Goal: Transaction & Acquisition: Purchase product/service

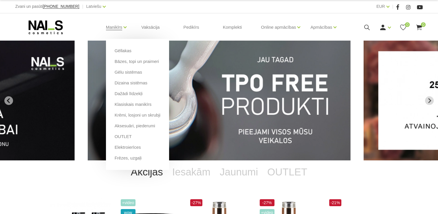
click at [131, 65] on li "Bāzes, topi un praimeri" at bounding box center [138, 63] width 46 height 11
click at [134, 61] on link "Bāzes, topi un praimeri" at bounding box center [137, 61] width 44 height 6
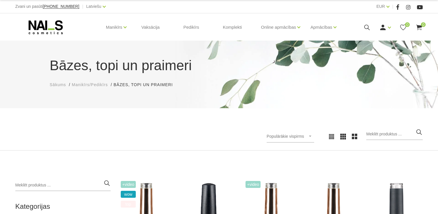
scroll to position [145, 0]
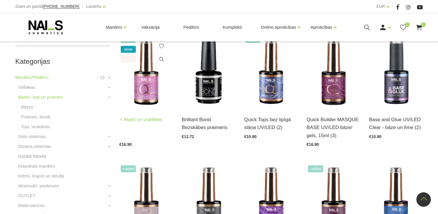
click at [152, 96] on img at bounding box center [146, 71] width 54 height 74
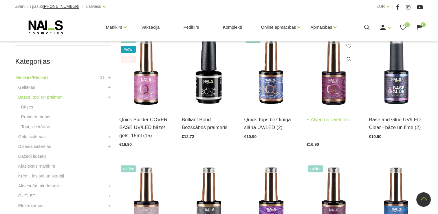
click at [337, 93] on img at bounding box center [334, 71] width 54 height 74
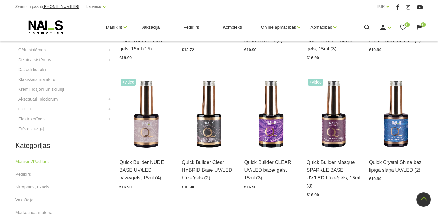
scroll to position [232, 0]
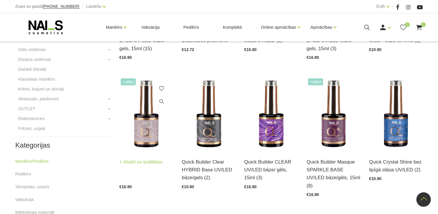
click at [144, 130] on img at bounding box center [146, 114] width 54 height 74
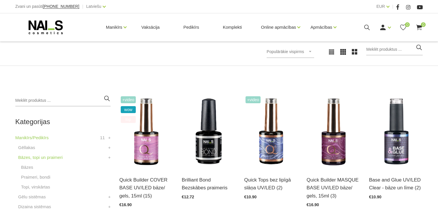
scroll to position [116, 0]
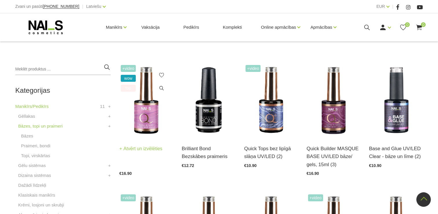
click at [151, 114] on img at bounding box center [146, 100] width 54 height 74
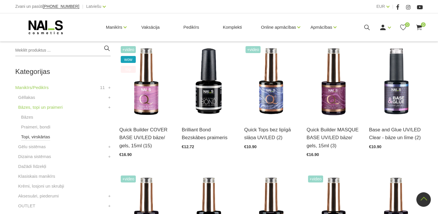
scroll to position [145, 0]
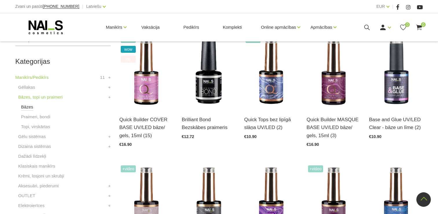
click at [27, 110] on link "Bāzes" at bounding box center [27, 106] width 12 height 7
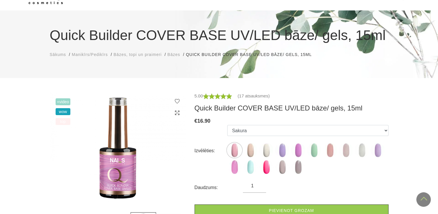
scroll to position [29, 0]
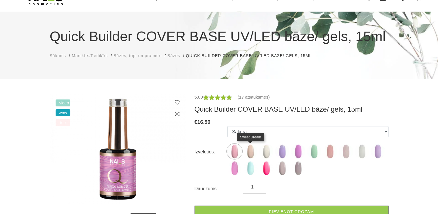
click at [252, 152] on img at bounding box center [250, 151] width 14 height 14
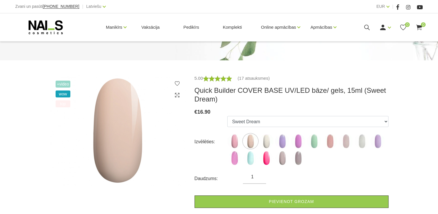
scroll to position [58, 0]
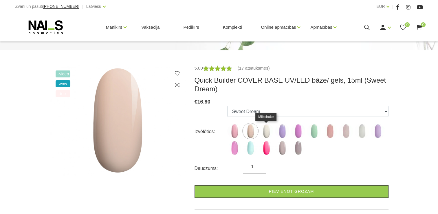
click at [266, 130] on img at bounding box center [266, 131] width 14 height 14
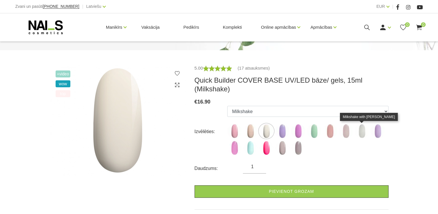
click at [360, 129] on img at bounding box center [362, 131] width 14 height 14
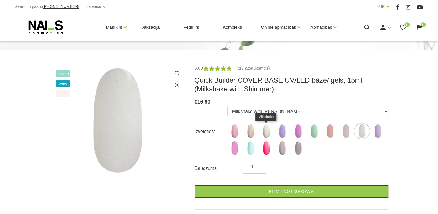
click at [268, 133] on img at bounding box center [266, 131] width 14 height 14
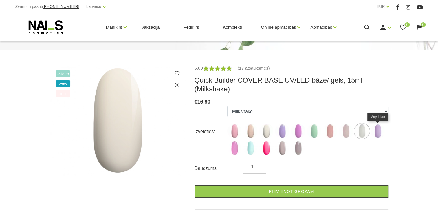
click at [378, 131] on img at bounding box center [378, 131] width 14 height 14
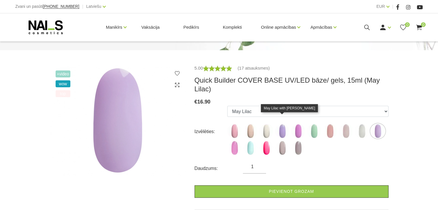
click at [278, 124] on img at bounding box center [282, 131] width 14 height 14
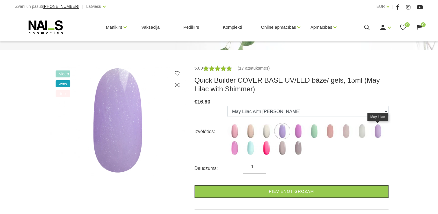
click at [380, 129] on img at bounding box center [378, 131] width 14 height 14
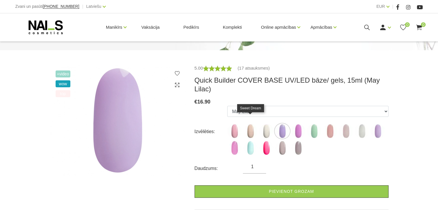
click at [254, 124] on img at bounding box center [250, 131] width 14 height 14
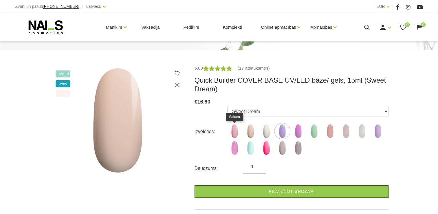
click at [236, 134] on img at bounding box center [234, 131] width 14 height 14
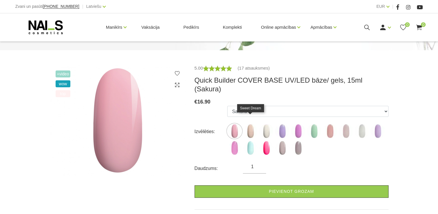
click at [251, 127] on img at bounding box center [250, 131] width 14 height 14
select select "4784"
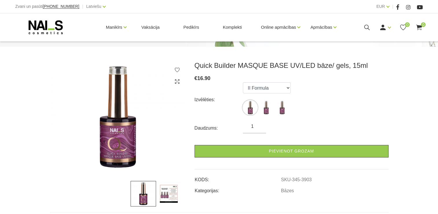
scroll to position [87, 0]
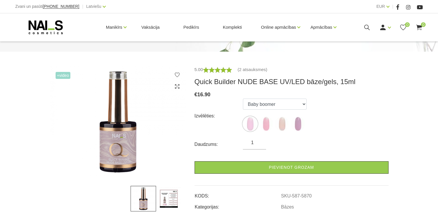
scroll to position [58, 0]
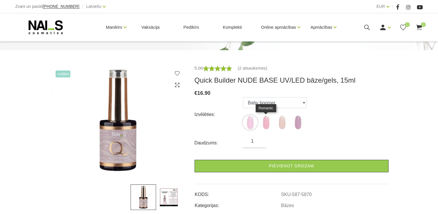
click at [269, 118] on img at bounding box center [266, 122] width 14 height 14
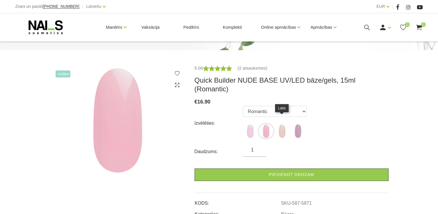
click at [283, 124] on img at bounding box center [282, 131] width 14 height 14
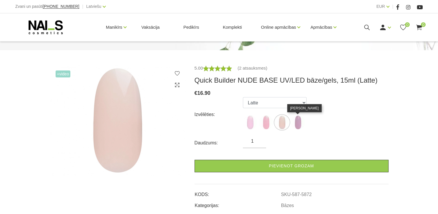
click at [296, 116] on img at bounding box center [298, 122] width 14 height 14
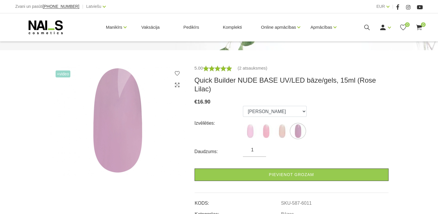
click at [240, 119] on div "Izvēlēties:" at bounding box center [219, 122] width 49 height 9
click at [250, 124] on img at bounding box center [250, 131] width 14 height 14
select select "5870"
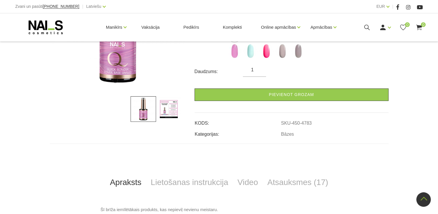
scroll to position [145, 0]
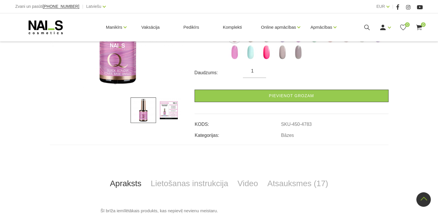
click at [180, 103] on img at bounding box center [168, 109] width 25 height 25
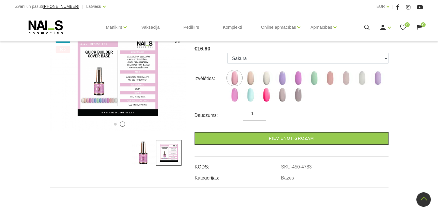
scroll to position [58, 0]
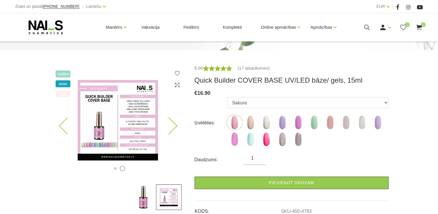
click at [140, 116] on img at bounding box center [118, 120] width 136 height 111
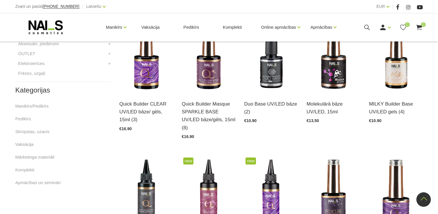
scroll to position [174, 0]
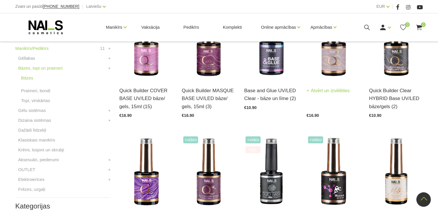
click at [332, 56] on img at bounding box center [334, 43] width 54 height 74
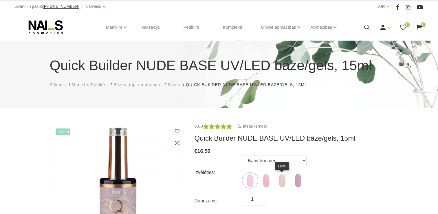
click at [284, 182] on img at bounding box center [282, 180] width 14 height 14
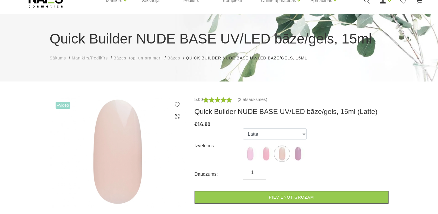
scroll to position [58, 0]
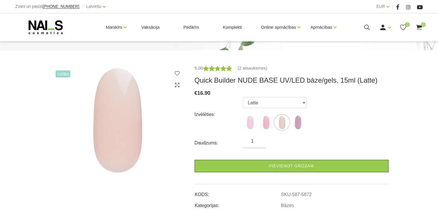
click at [270, 129] on label at bounding box center [266, 122] width 14 height 14
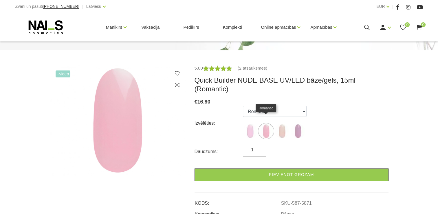
click at [268, 126] on img at bounding box center [266, 131] width 14 height 14
click at [304, 124] on label at bounding box center [298, 131] width 14 height 14
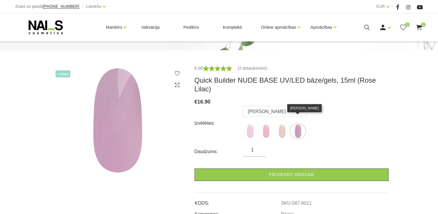
click at [293, 126] on img at bounding box center [298, 131] width 14 height 14
click at [248, 124] on img at bounding box center [250, 131] width 14 height 14
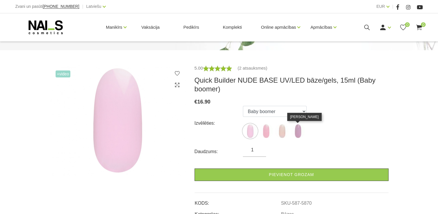
click at [304, 130] on img at bounding box center [298, 131] width 14 height 14
select select "6011"
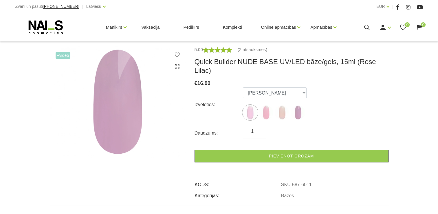
scroll to position [87, 0]
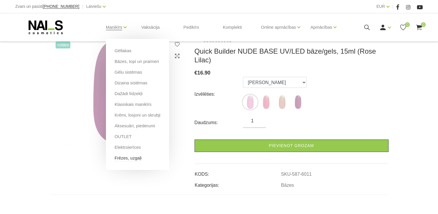
click at [135, 159] on link "Frēzes, uzgaļi" at bounding box center [128, 158] width 27 height 6
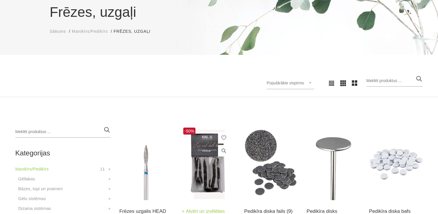
scroll to position [145, 0]
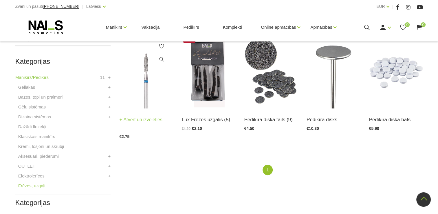
click at [147, 97] on img at bounding box center [146, 71] width 54 height 74
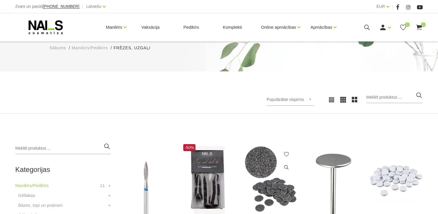
scroll to position [0, 0]
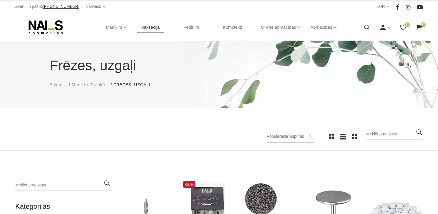
click at [158, 28] on link "Vaksācija" at bounding box center [151, 27] width 28 height 28
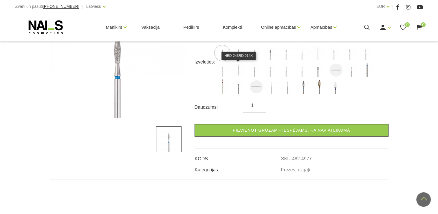
scroll to position [87, 0]
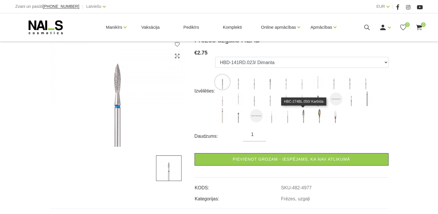
click at [306, 116] on img at bounding box center [303, 115] width 14 height 14
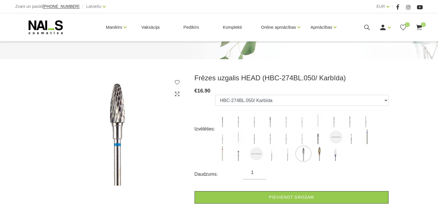
scroll to position [58, 0]
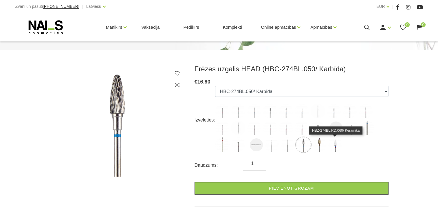
click at [331, 146] on img at bounding box center [335, 144] width 14 height 14
select select "5388"
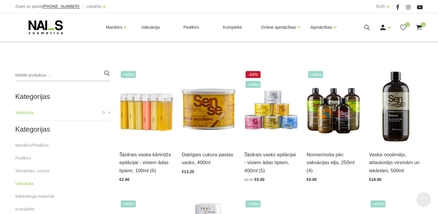
scroll to position [145, 0]
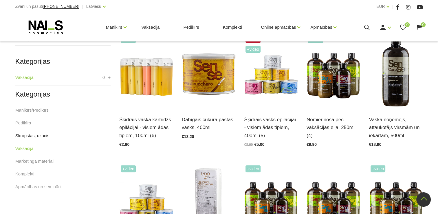
click at [37, 138] on link "Skropstas, uzacis" at bounding box center [32, 135] width 34 height 7
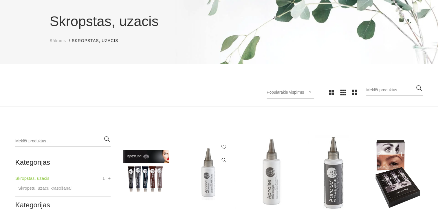
scroll to position [145, 0]
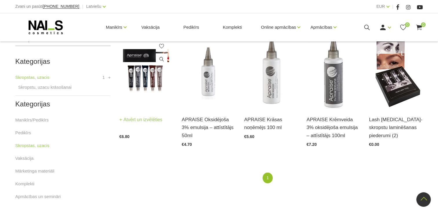
click at [157, 87] on img at bounding box center [146, 71] width 54 height 74
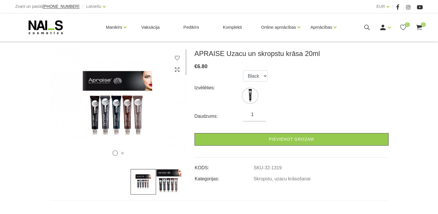
scroll to position [87, 0]
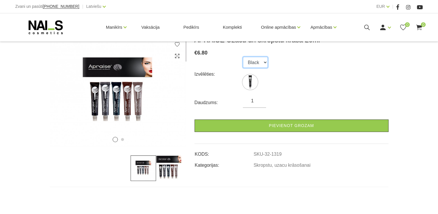
click at [258, 65] on select "Black" at bounding box center [255, 62] width 25 height 11
click at [261, 63] on select "Black" at bounding box center [255, 62] width 25 height 11
click at [254, 83] on img at bounding box center [250, 82] width 14 height 14
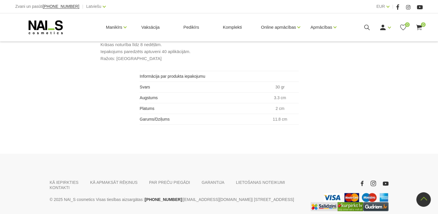
scroll to position [330, 0]
